Goal: Find specific page/section: Find specific page/section

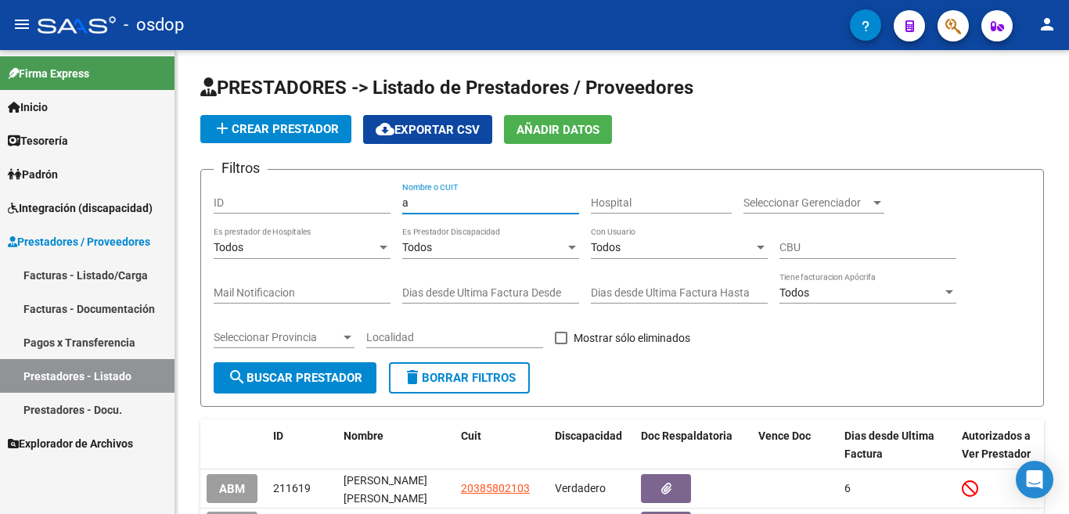
scroll to position [1, 0]
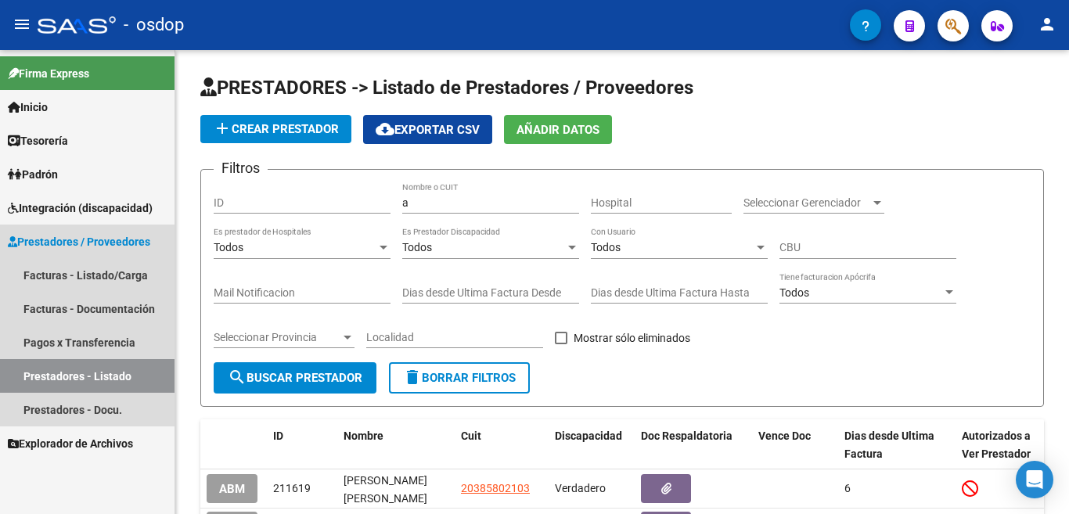
click at [79, 236] on span "Prestadores / Proveedores" at bounding box center [79, 241] width 142 height 17
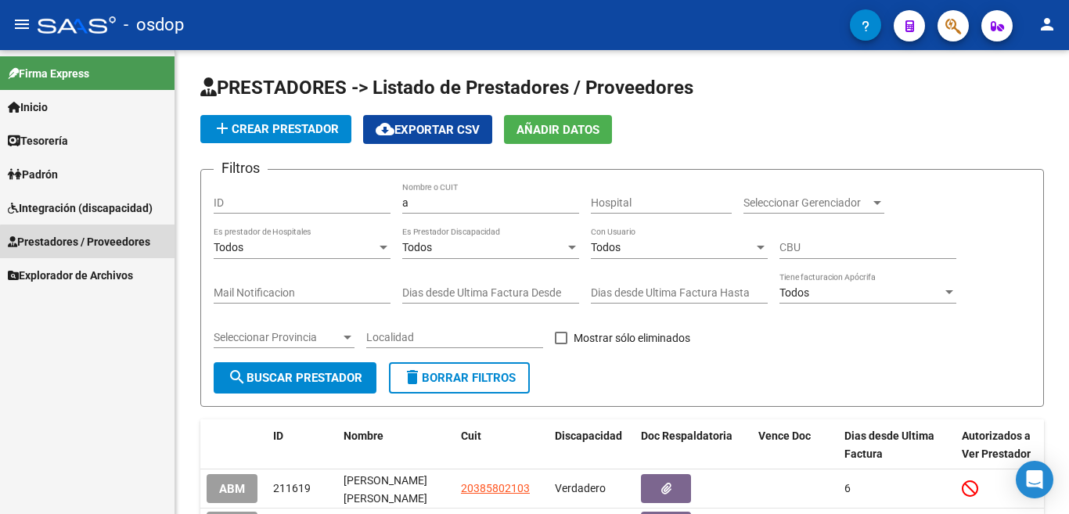
click at [114, 244] on span "Prestadores / Proveedores" at bounding box center [79, 241] width 142 height 17
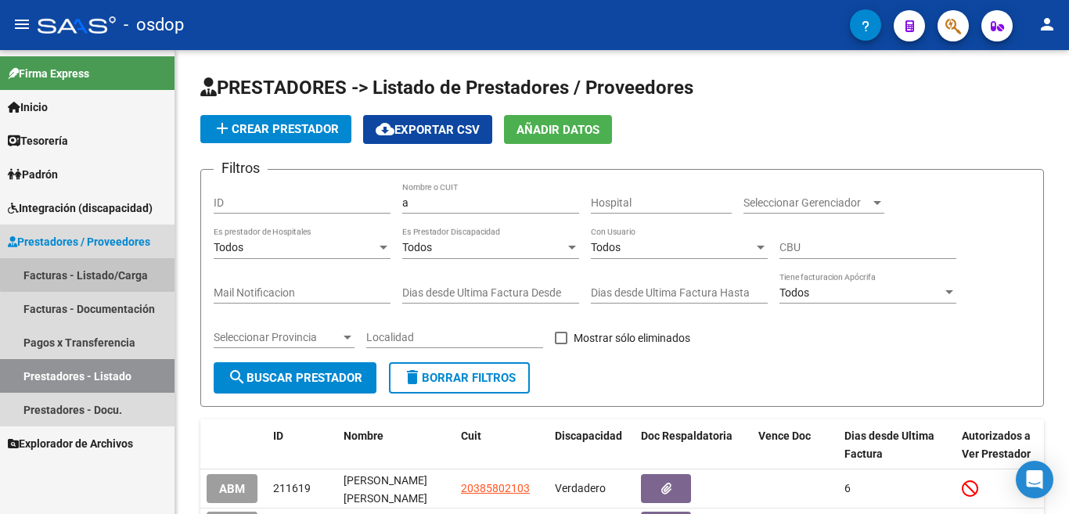
click at [121, 271] on link "Facturas - Listado/Carga" at bounding box center [87, 275] width 175 height 34
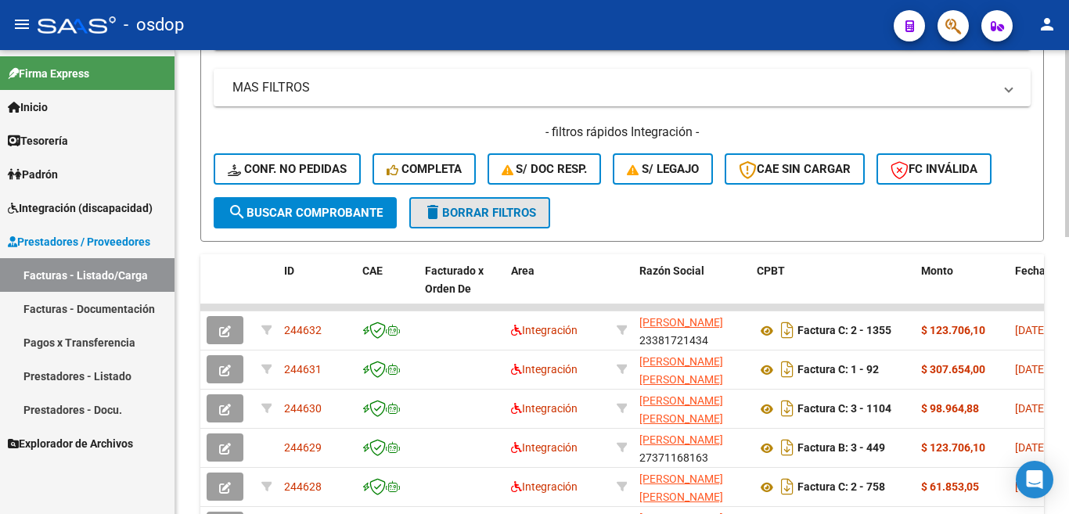
click at [481, 219] on span "delete Borrar Filtros" at bounding box center [479, 213] width 113 height 14
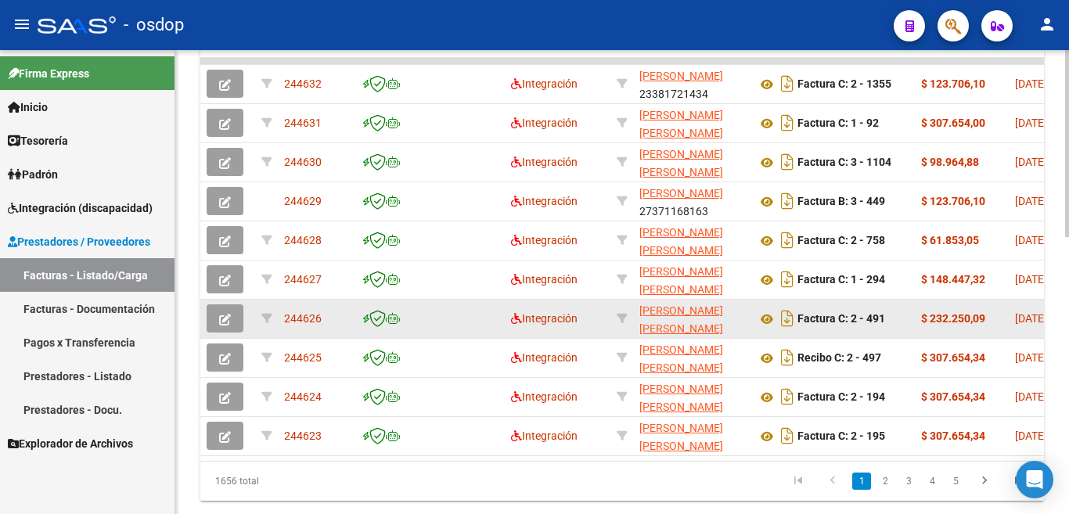
scroll to position [688, 0]
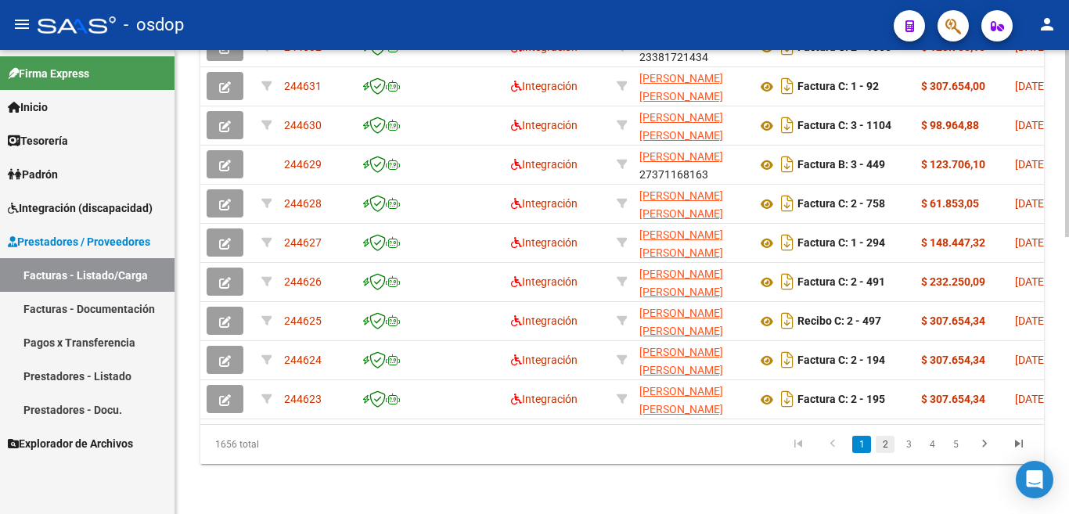
click at [885, 443] on link "2" at bounding box center [885, 444] width 19 height 17
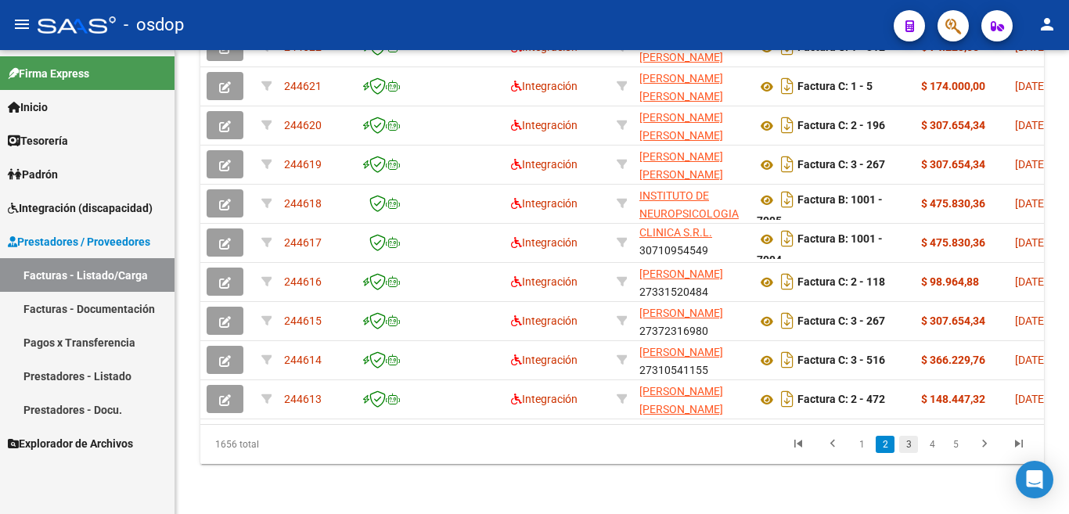
click at [905, 443] on link "3" at bounding box center [908, 444] width 19 height 17
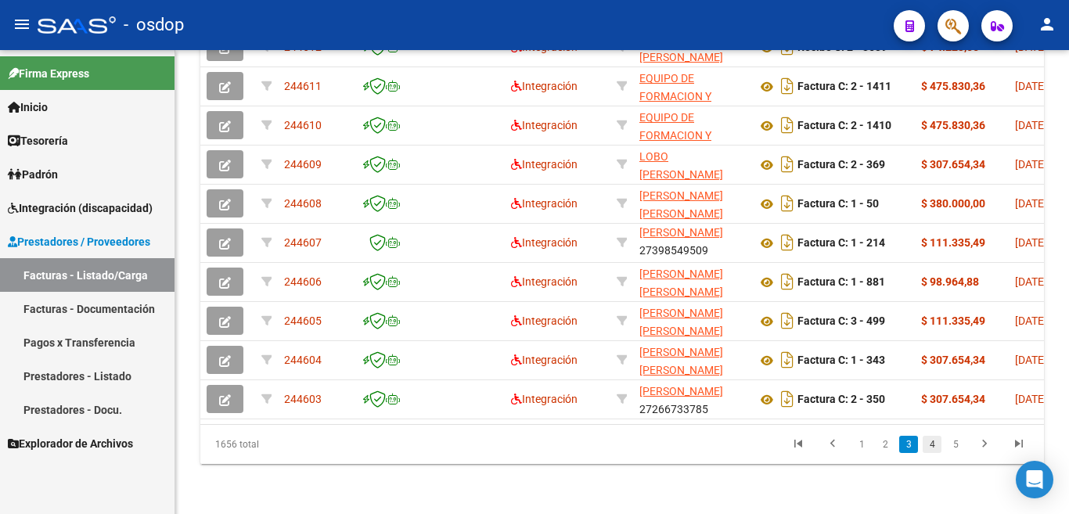
click at [932, 445] on link "4" at bounding box center [932, 444] width 19 height 17
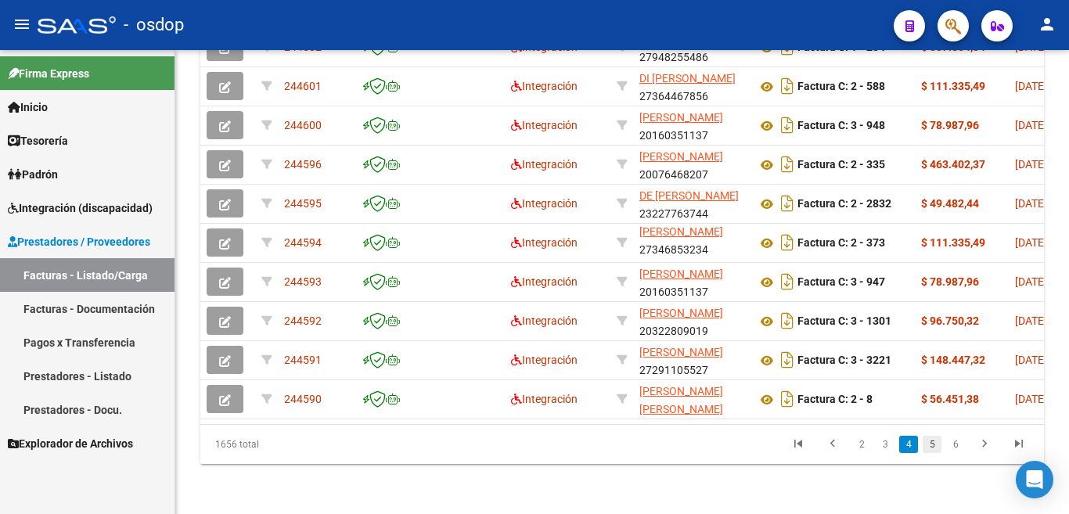
click at [931, 445] on link "5" at bounding box center [932, 444] width 19 height 17
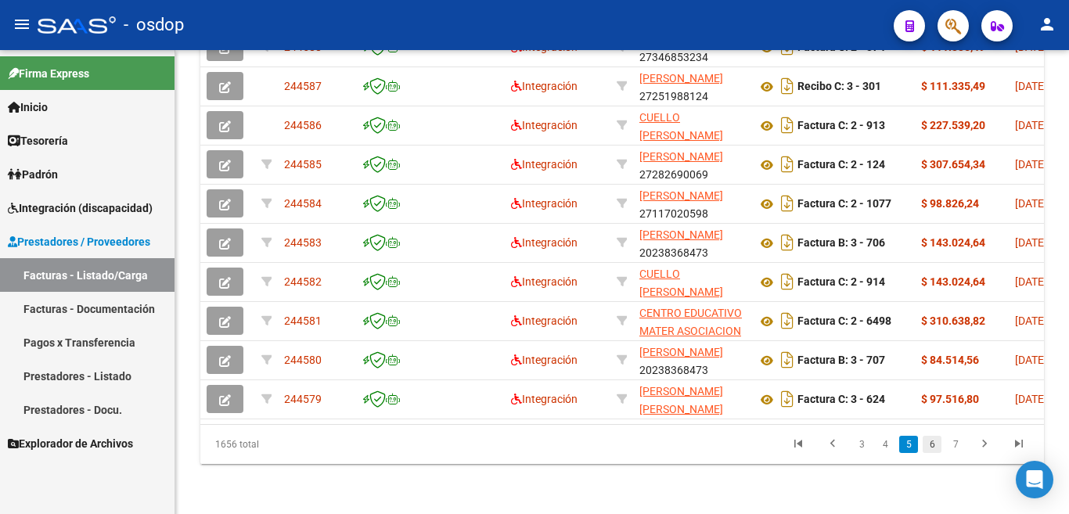
click at [931, 440] on link "6" at bounding box center [932, 444] width 19 height 17
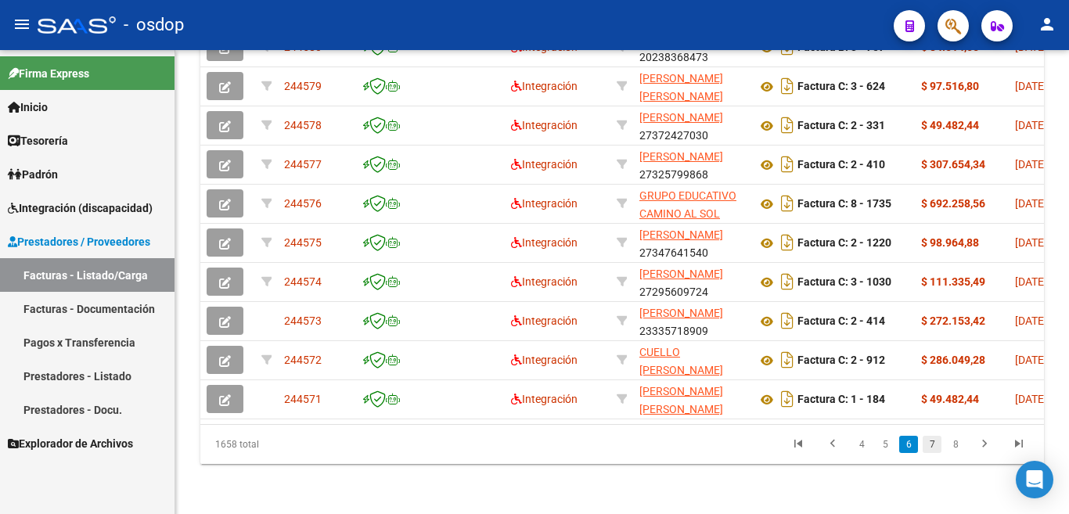
click at [927, 452] on link "7" at bounding box center [932, 444] width 19 height 17
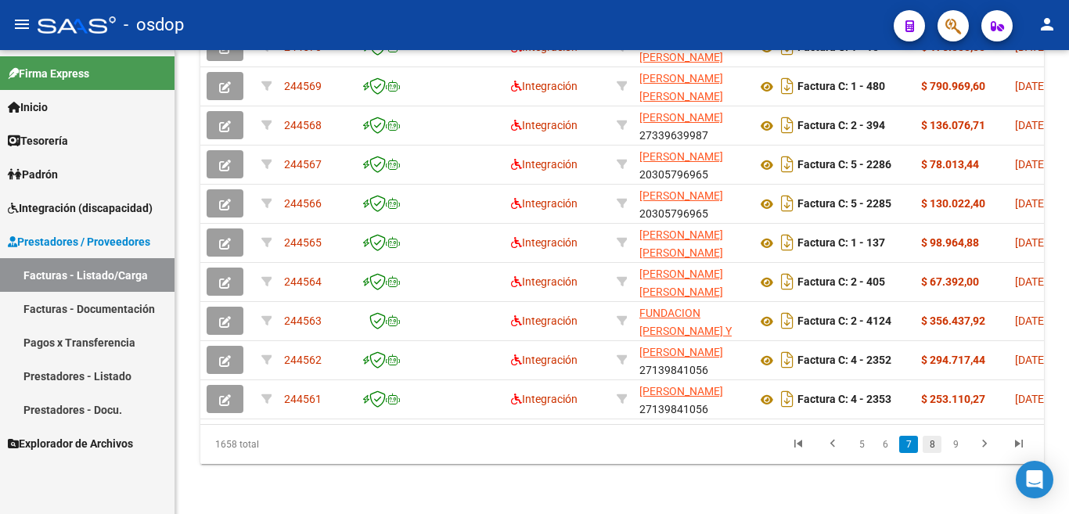
click at [923, 436] on link "8" at bounding box center [932, 444] width 19 height 17
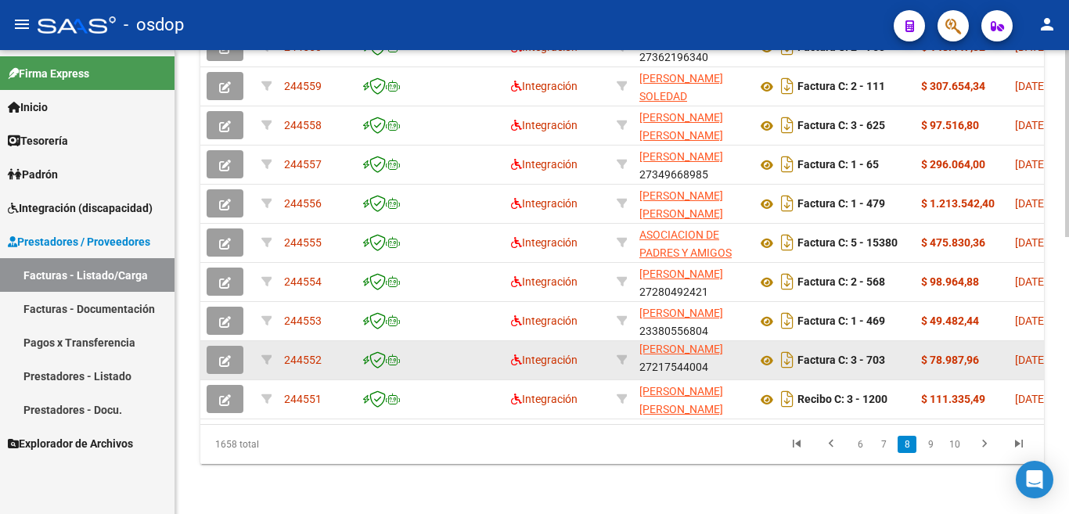
scroll to position [0, 0]
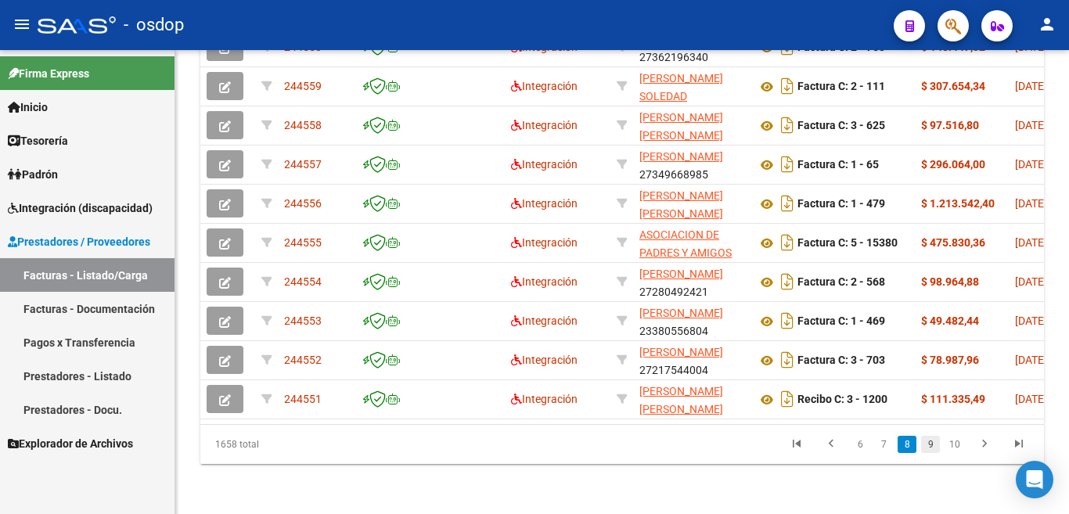
click at [931, 452] on link "9" at bounding box center [930, 444] width 19 height 17
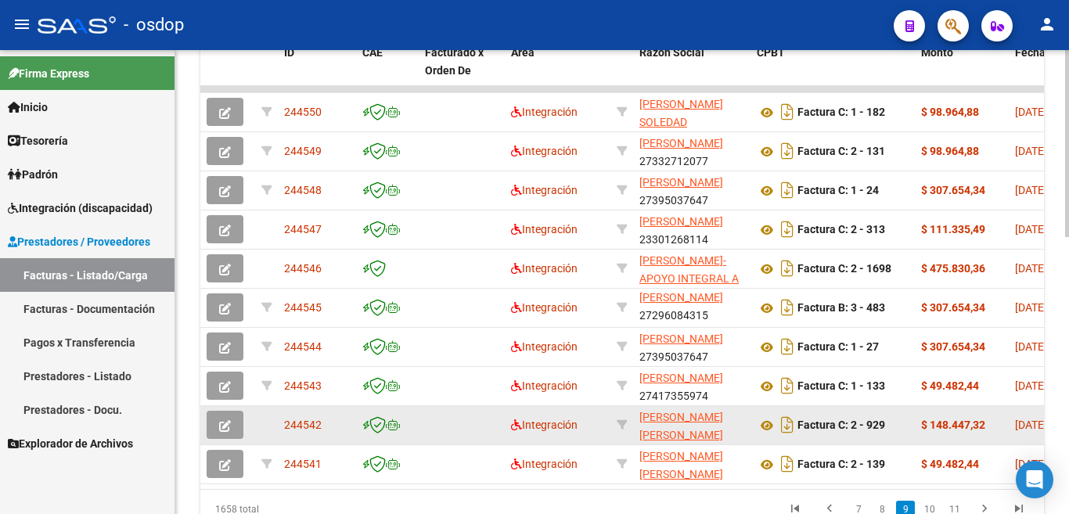
scroll to position [688, 0]
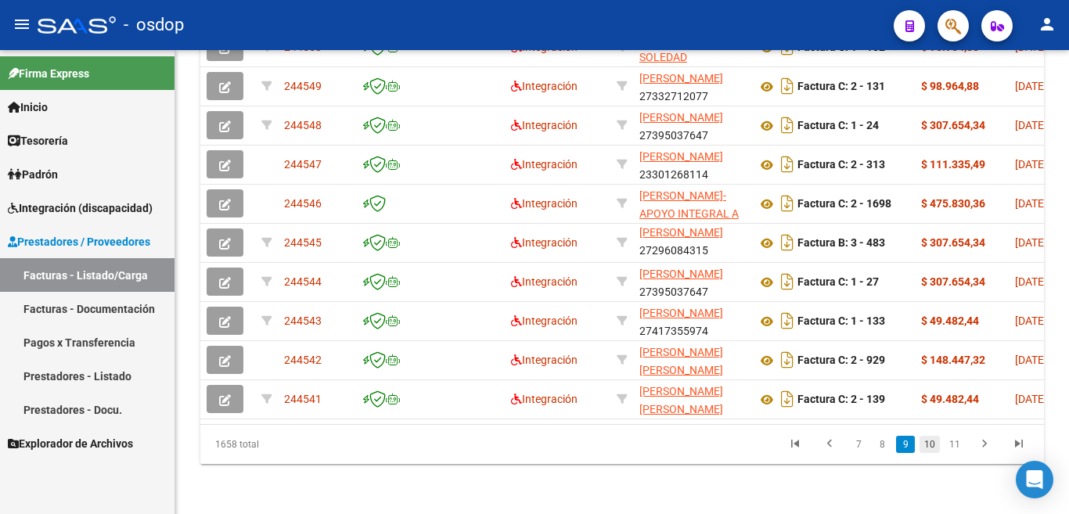
click at [927, 444] on link "10" at bounding box center [930, 444] width 20 height 17
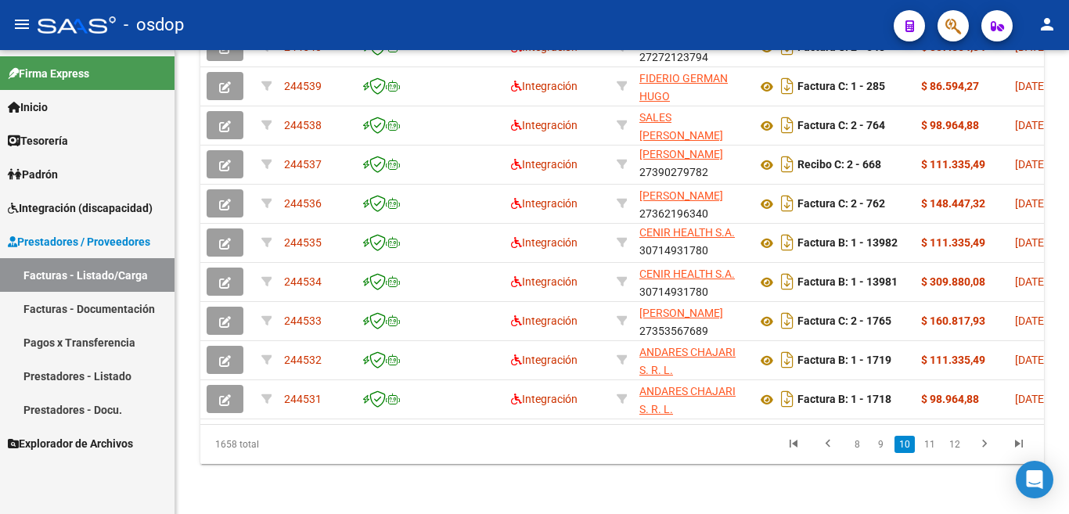
click at [931, 454] on li "11" at bounding box center [929, 444] width 25 height 27
click at [925, 441] on link "11" at bounding box center [930, 444] width 20 height 17
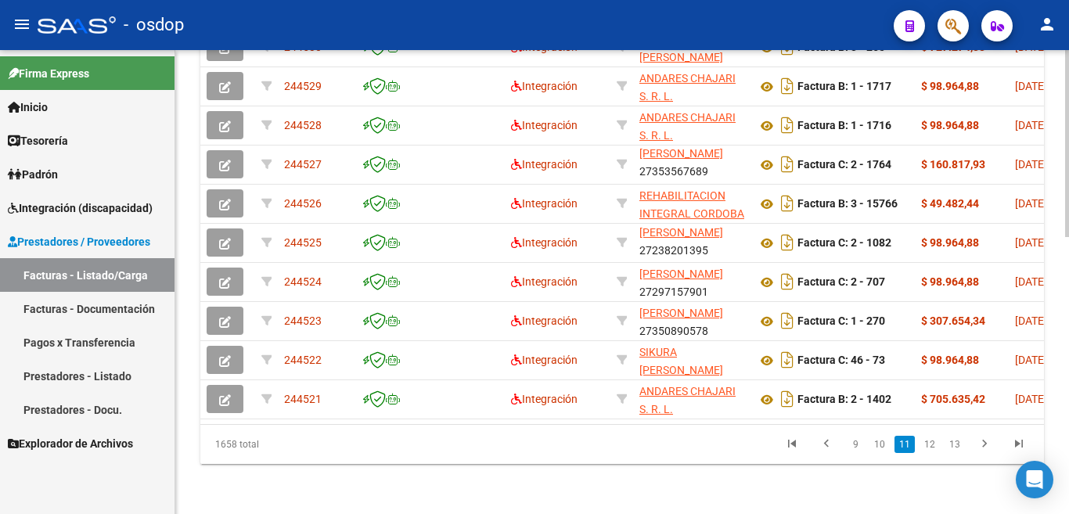
scroll to position [20, 0]
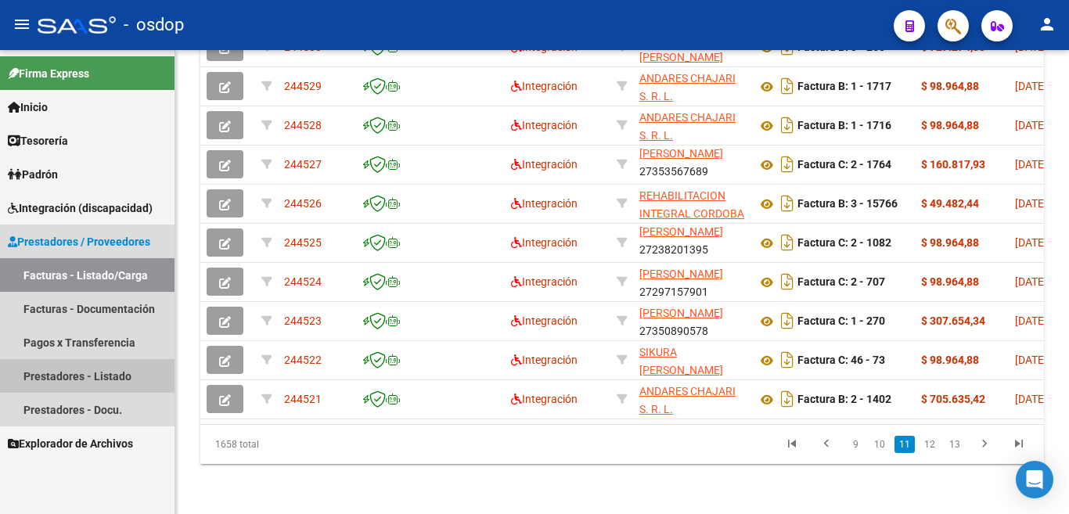
click at [101, 373] on link "Prestadores - Listado" at bounding box center [87, 376] width 175 height 34
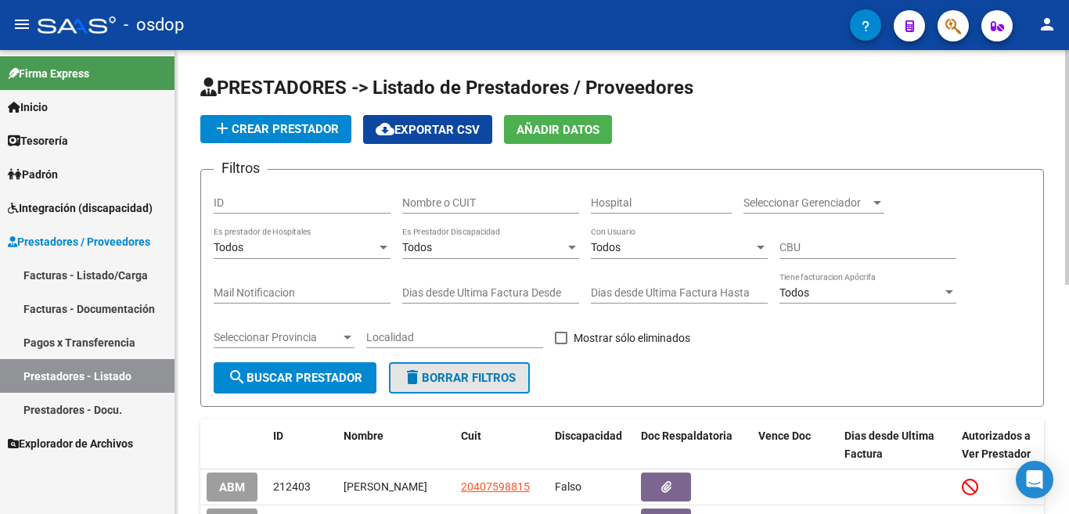
click at [512, 380] on span "delete Borrar Filtros" at bounding box center [459, 378] width 113 height 14
